Goal: Task Accomplishment & Management: Use online tool/utility

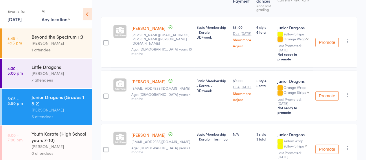
scroll to position [38, 0]
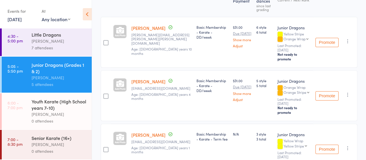
click at [63, 102] on div "Youth Karate (High School years 7-10)" at bounding box center [59, 104] width 55 height 13
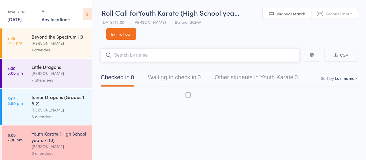
scroll to position [0, 0]
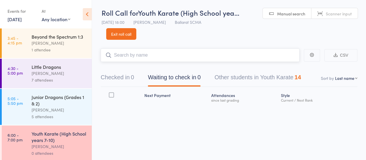
click at [129, 52] on input "search" at bounding box center [200, 54] width 199 height 13
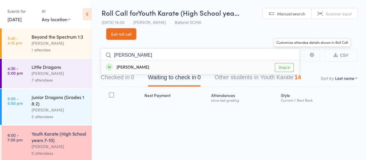
type input "[PERSON_NAME]"
click at [287, 66] on link "Drop in" at bounding box center [284, 67] width 19 height 9
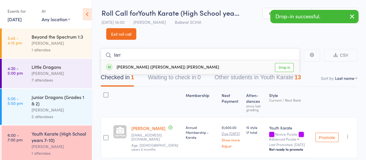
type input "larr"
click at [286, 67] on link "Drop in" at bounding box center [284, 67] width 19 height 9
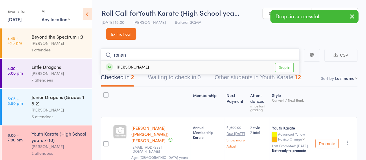
type input "ronan"
click at [284, 67] on link "Drop in" at bounding box center [284, 67] width 19 height 9
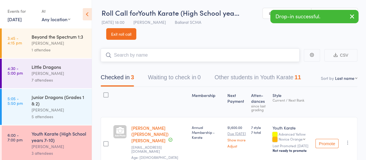
click at [126, 56] on input "search" at bounding box center [200, 54] width 199 height 13
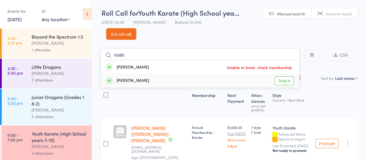
type input "noah"
click at [288, 79] on link "Drop in" at bounding box center [284, 80] width 19 height 9
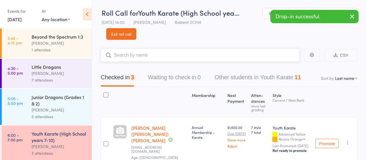
click at [116, 54] on input "search" at bounding box center [200, 54] width 199 height 13
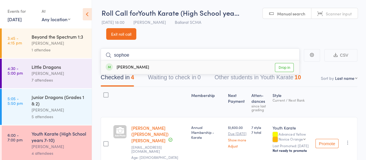
type input "sophoe"
click at [283, 68] on link "Drop in" at bounding box center [284, 67] width 19 height 9
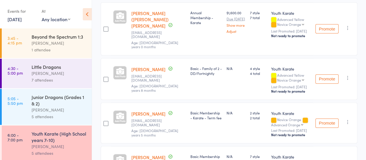
scroll to position [131, 0]
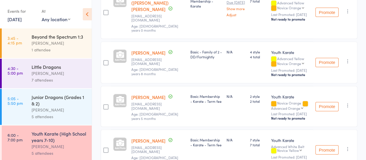
click at [349, 103] on icon "button" at bounding box center [348, 105] width 6 height 6
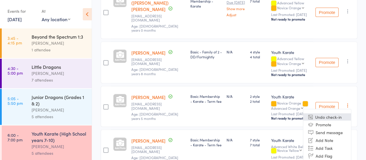
click at [329, 114] on li "Undo check-in" at bounding box center [327, 116] width 48 height 7
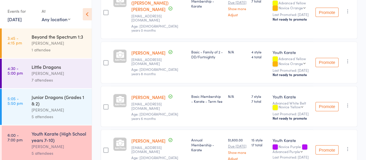
scroll to position [44, 0]
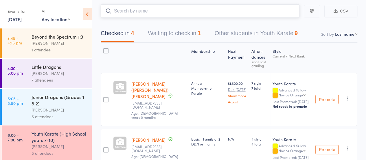
click at [140, 10] on input "search" at bounding box center [200, 10] width 199 height 13
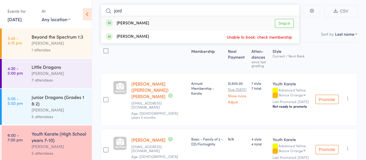
type input "jord"
click at [292, 22] on link "Drop in" at bounding box center [284, 23] width 19 height 9
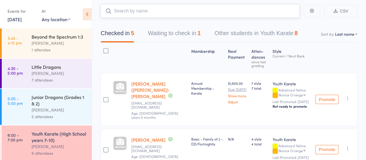
click at [189, 33] on button "Waiting to check in 1" at bounding box center [174, 34] width 53 height 15
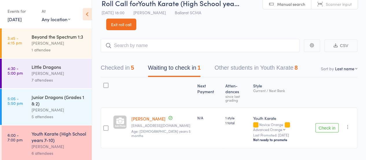
click at [350, 124] on icon "button" at bounding box center [348, 127] width 6 height 6
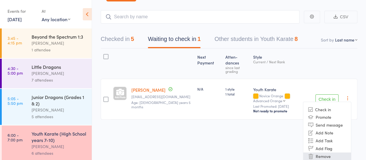
click at [327, 152] on li "Remove" at bounding box center [327, 156] width 48 height 8
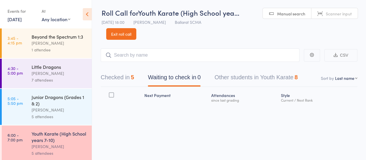
scroll to position [0, 0]
click at [143, 54] on input "search" at bounding box center [200, 55] width 199 height 13
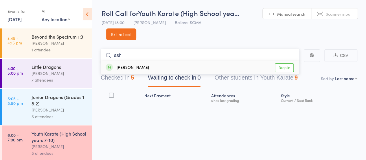
type input "ash"
click at [283, 67] on link "Drop in" at bounding box center [284, 67] width 19 height 9
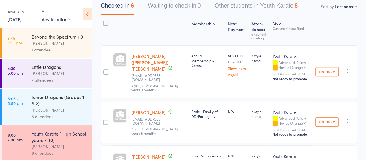
scroll to position [64, 0]
